Goal: Download file/media

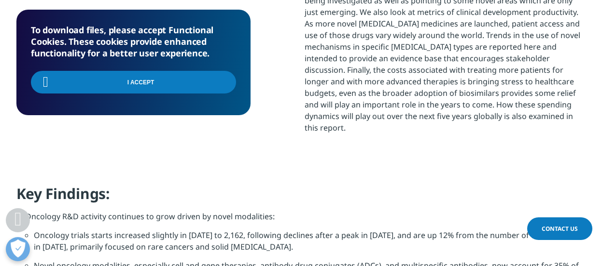
scroll to position [284, 569]
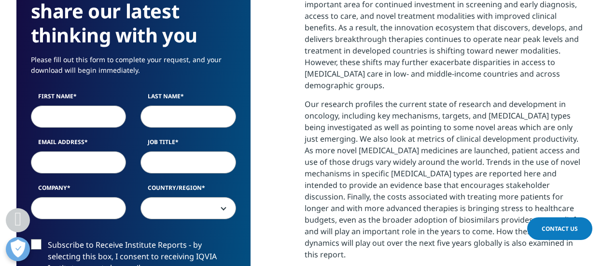
scroll to position [508, 0]
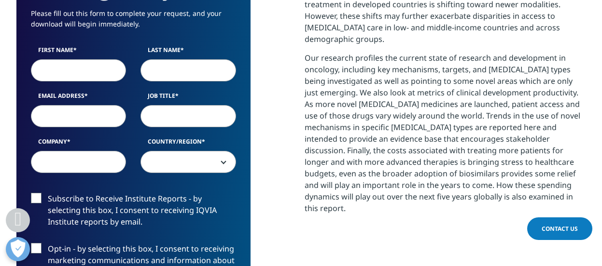
click at [69, 67] on input "First Name" at bounding box center [79, 70] width 96 height 22
type input "Yuki"
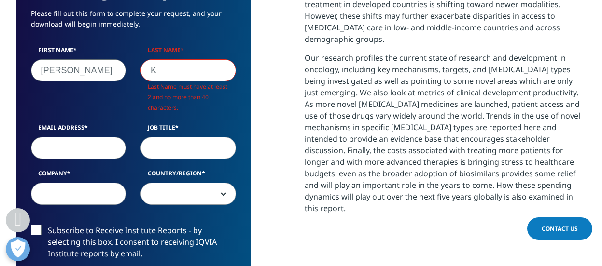
scroll to position [565, 569]
click at [190, 75] on input "K" at bounding box center [188, 70] width 96 height 22
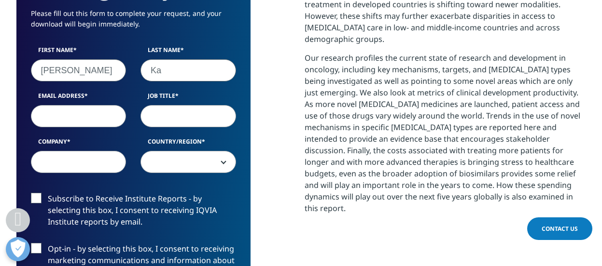
type input "Ka"
click at [87, 121] on input "Email Address" at bounding box center [79, 116] width 96 height 22
click at [95, 72] on input "Yuki" at bounding box center [79, 70] width 96 height 22
type input "Yu"
click at [70, 121] on input "Email Address" at bounding box center [79, 116] width 96 height 22
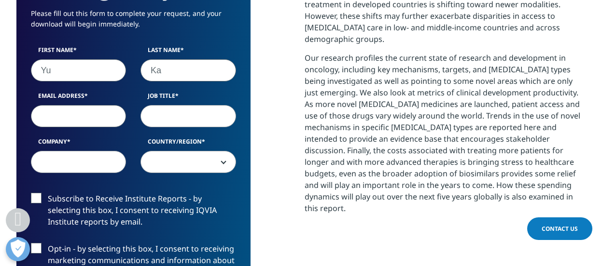
type input "ykatsuya@ncc.go.jp"
select select "[GEOGRAPHIC_DATA]"
click at [175, 117] on input "Job Title" at bounding box center [188, 116] width 96 height 22
type input "MD"
click at [107, 166] on input "Company" at bounding box center [79, 162] width 96 height 22
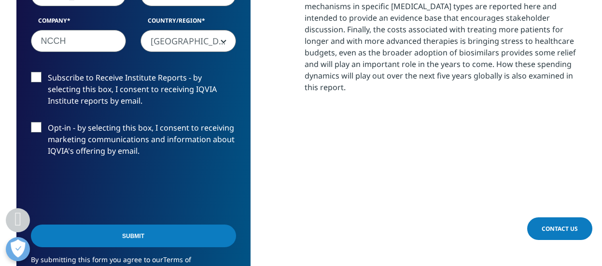
scroll to position [606, 0]
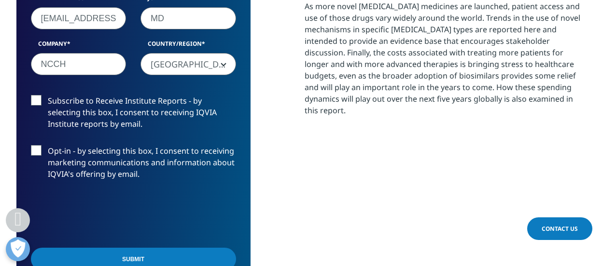
type input "NCCH"
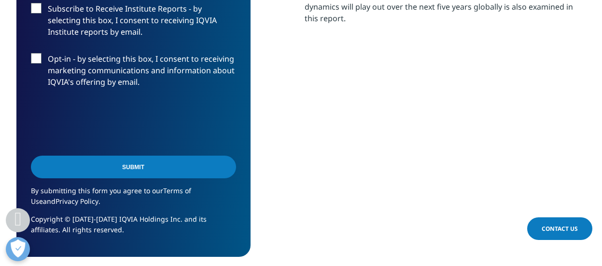
scroll to position [707, 0]
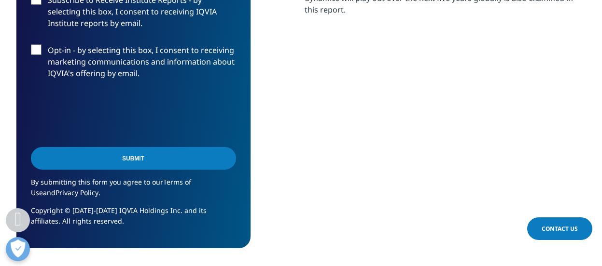
click at [194, 158] on input "Submit" at bounding box center [133, 158] width 205 height 23
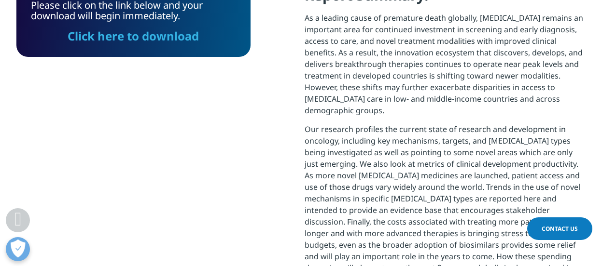
scroll to position [5, 5]
click at [162, 39] on link "Click here to download" at bounding box center [133, 36] width 131 height 16
